Goal: Book appointment/travel/reservation

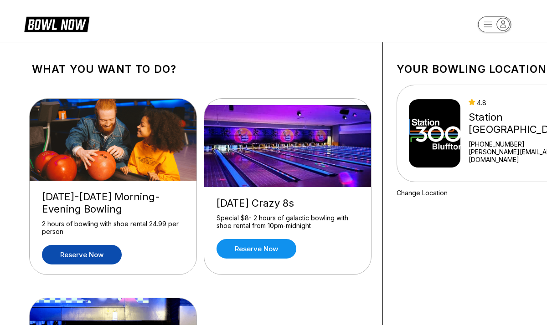
click at [107, 252] on link "Reserve now" at bounding box center [82, 255] width 80 height 20
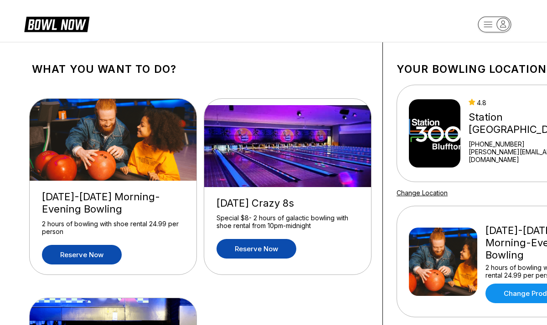
click at [254, 247] on link "Reserve now" at bounding box center [256, 249] width 80 height 20
